Goal: Task Accomplishment & Management: Manage account settings

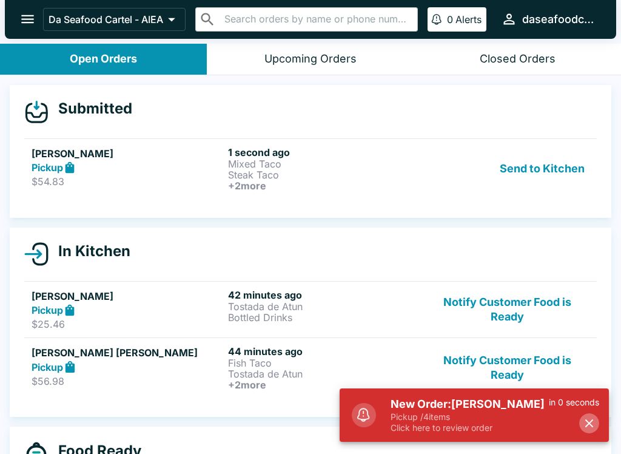
click at [588, 421] on icon "button" at bounding box center [589, 423] width 8 height 8
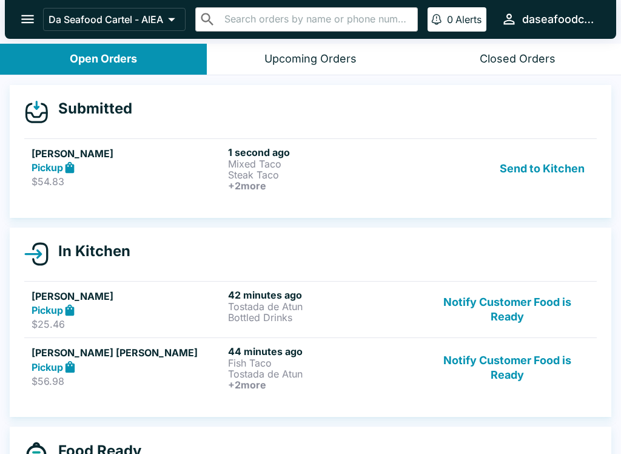
click at [444, 169] on div "Send to Kitchen" at bounding box center [507, 168] width 164 height 45
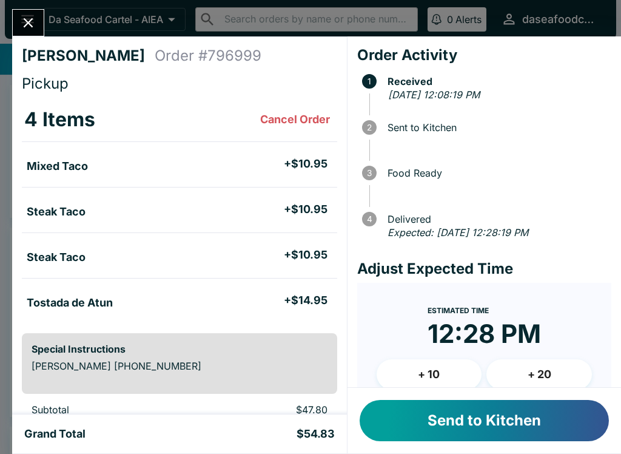
click at [546, 427] on button "Send to Kitchen" at bounding box center [484, 420] width 249 height 41
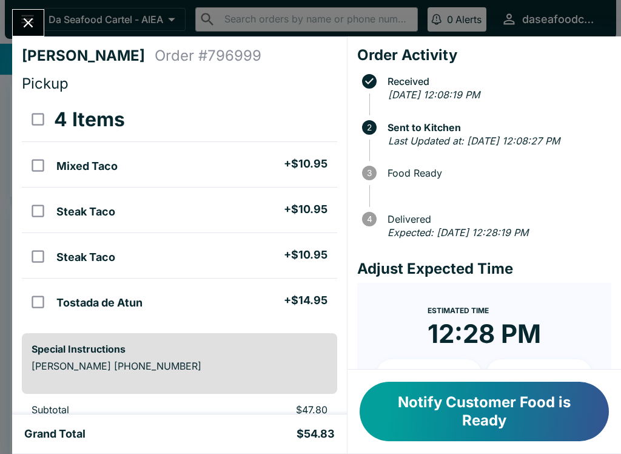
click at [30, 14] on button "Close" at bounding box center [28, 23] width 31 height 26
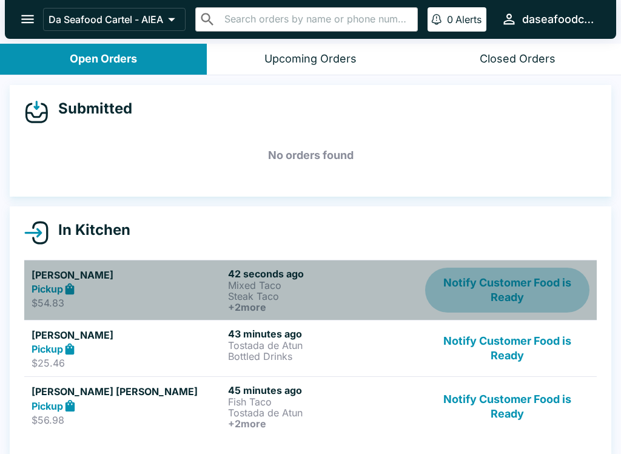
click at [533, 280] on button "Notify Customer Food is Ready" at bounding box center [507, 289] width 164 height 45
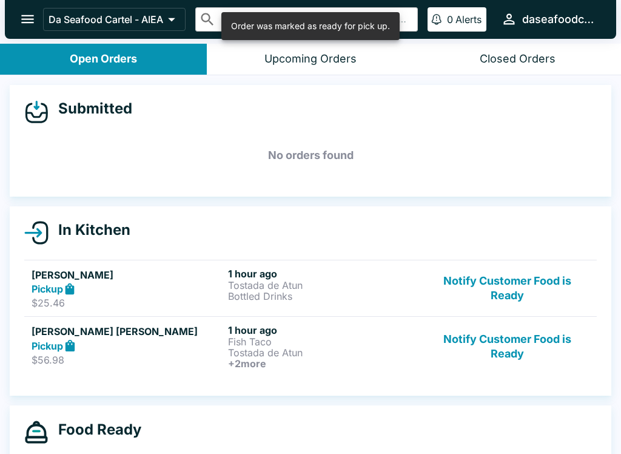
click at [538, 292] on button "Notify Customer Food is Ready" at bounding box center [507, 288] width 164 height 42
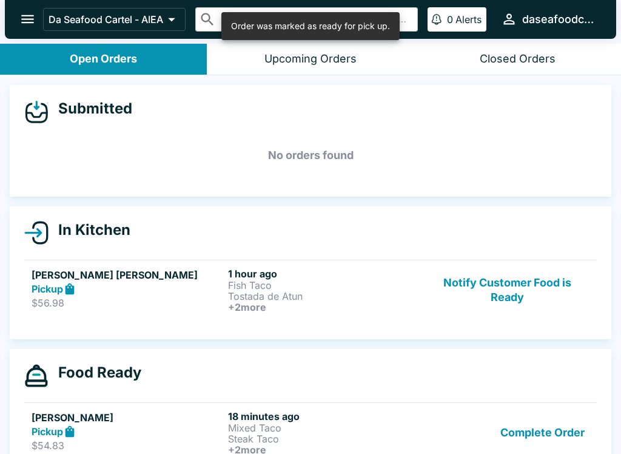
click at [517, 297] on button "Notify Customer Food is Ready" at bounding box center [507, 289] width 164 height 45
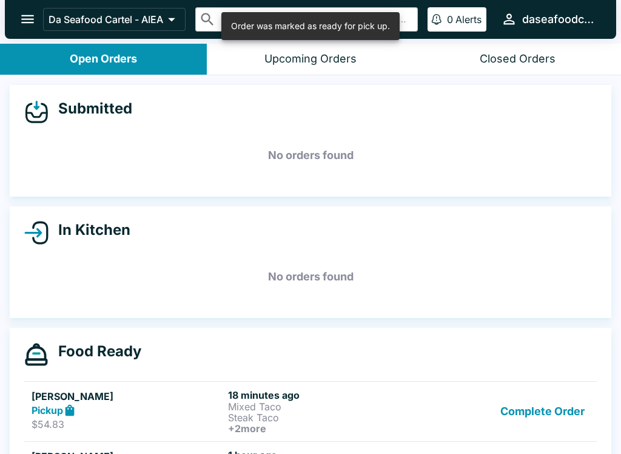
click at [519, 418] on button "Complete Order" at bounding box center [542, 411] width 94 height 45
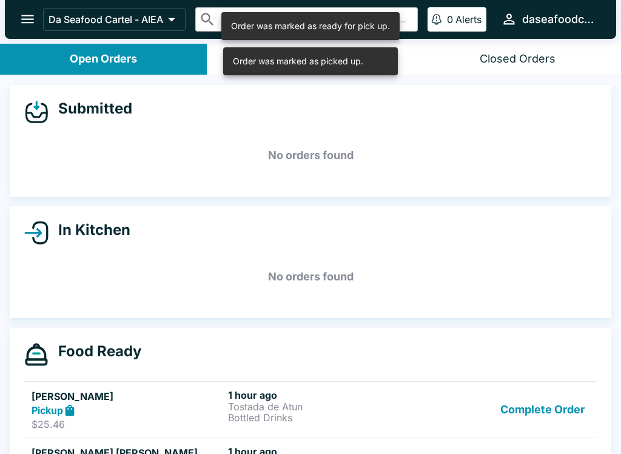
click at [547, 402] on button "Complete Order" at bounding box center [542, 410] width 94 height 42
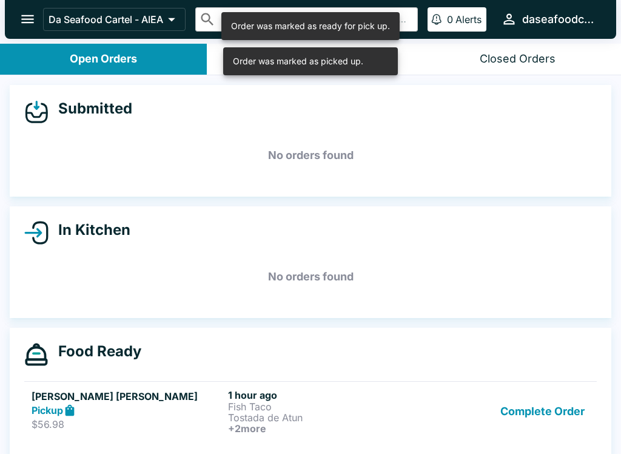
click at [544, 405] on button "Complete Order" at bounding box center [542, 411] width 94 height 45
